Goal: Answer question/provide support: Answer question/provide support

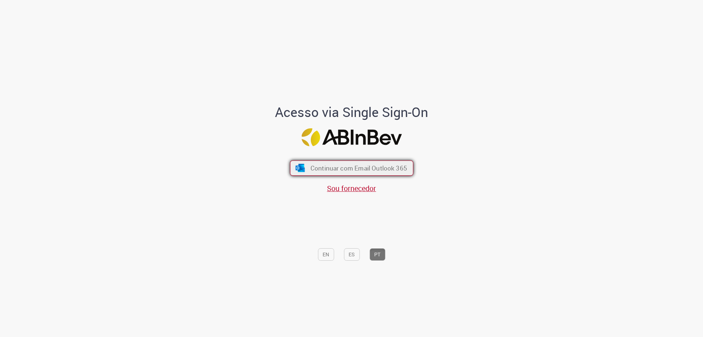
click at [369, 174] on button "Continuar com Email Outlook 365" at bounding box center [351, 167] width 123 height 15
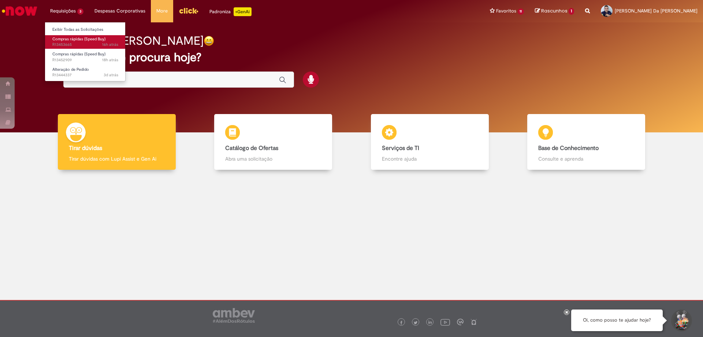
click at [71, 43] on span "16h atrás 16 horas atrás R13453665" at bounding box center [85, 45] width 66 height 6
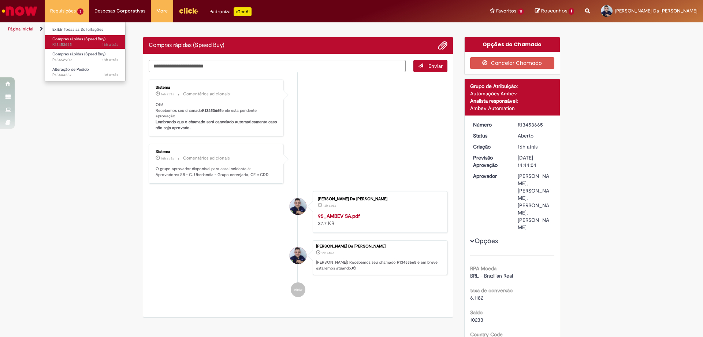
click at [71, 43] on span "16h atrás 16 horas atrás R13453665" at bounding box center [85, 45] width 66 height 6
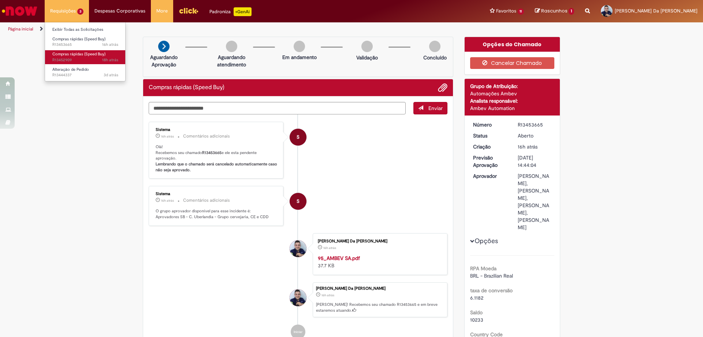
click at [80, 52] on span "Compras rápidas (Speed Buy)" at bounding box center [78, 53] width 53 height 5
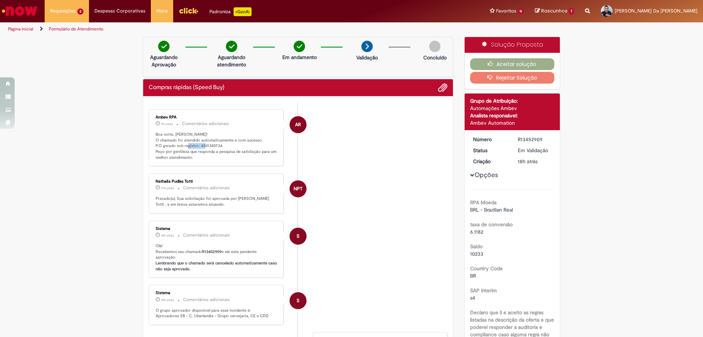
drag, startPoint x: 197, startPoint y: 145, endPoint x: 218, endPoint y: 145, distance: 20.9
click at [218, 145] on p "Boa noite, [PERSON_NAME]! O chamado foi atendido automaticamente e com sucesso.…" at bounding box center [217, 146] width 122 height 29
copy p "4501380734"
click at [509, 64] on button "Aceitar solução" at bounding box center [512, 64] width 85 height 12
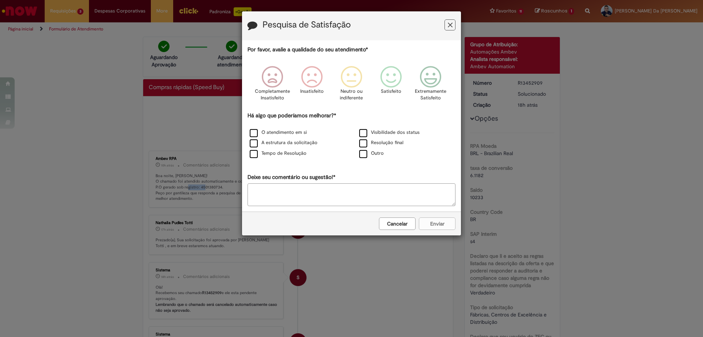
click at [448, 26] on icon "Feedback" at bounding box center [450, 25] width 5 height 8
